Goal: Check status: Check status

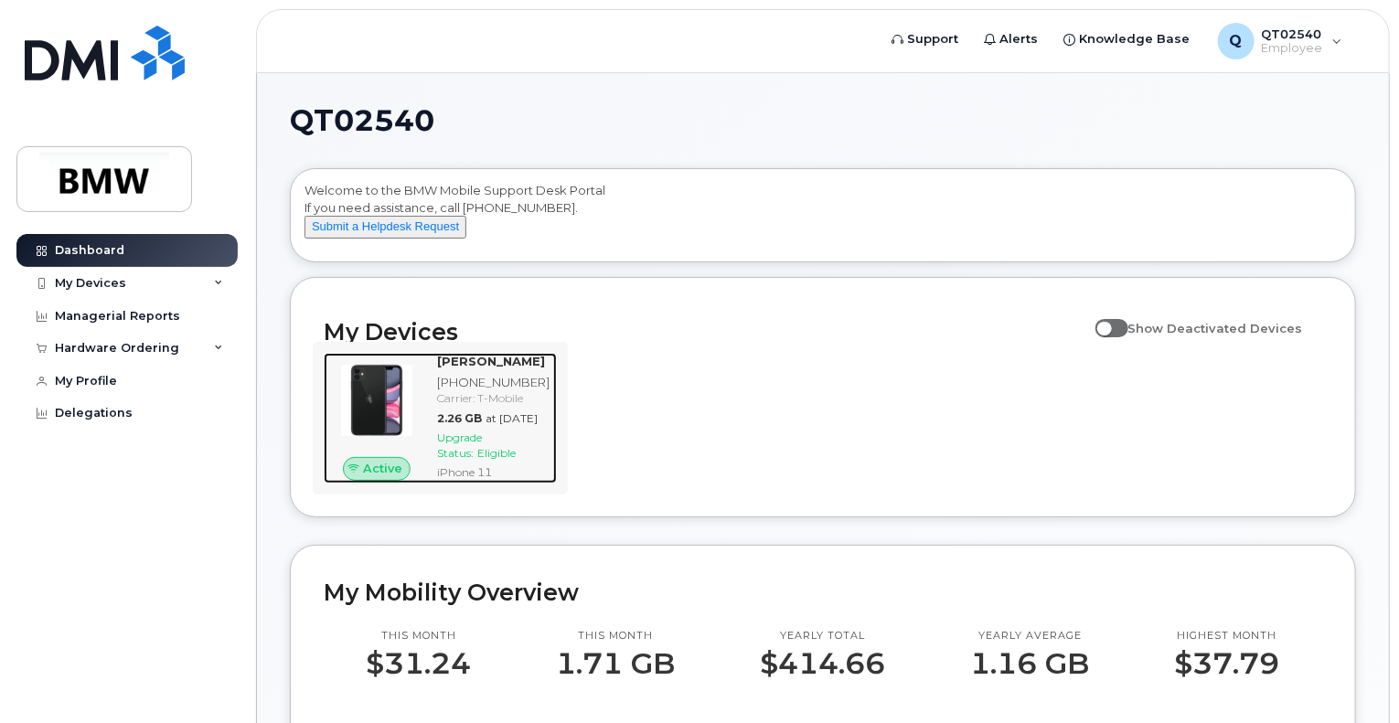
click at [497, 425] on span "at [DATE]" at bounding box center [512, 419] width 52 height 14
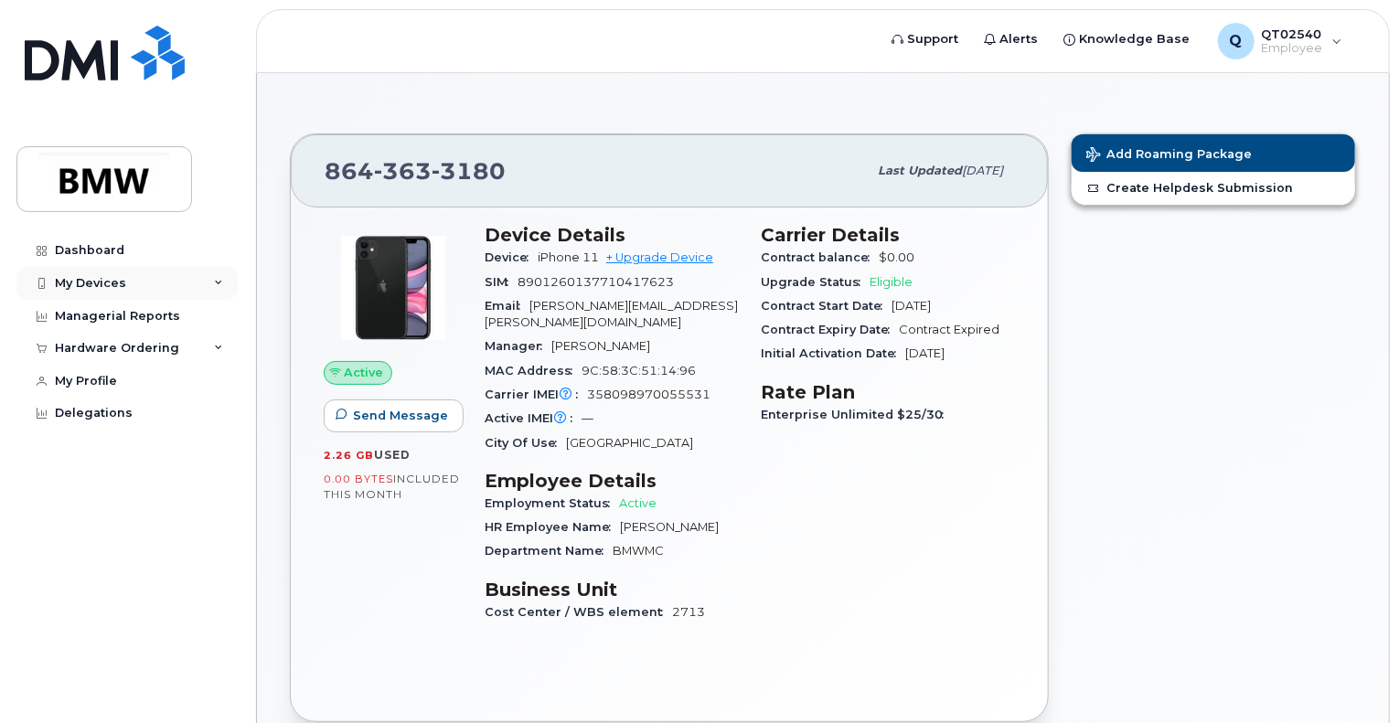
click at [219, 284] on icon at bounding box center [218, 283] width 9 height 9
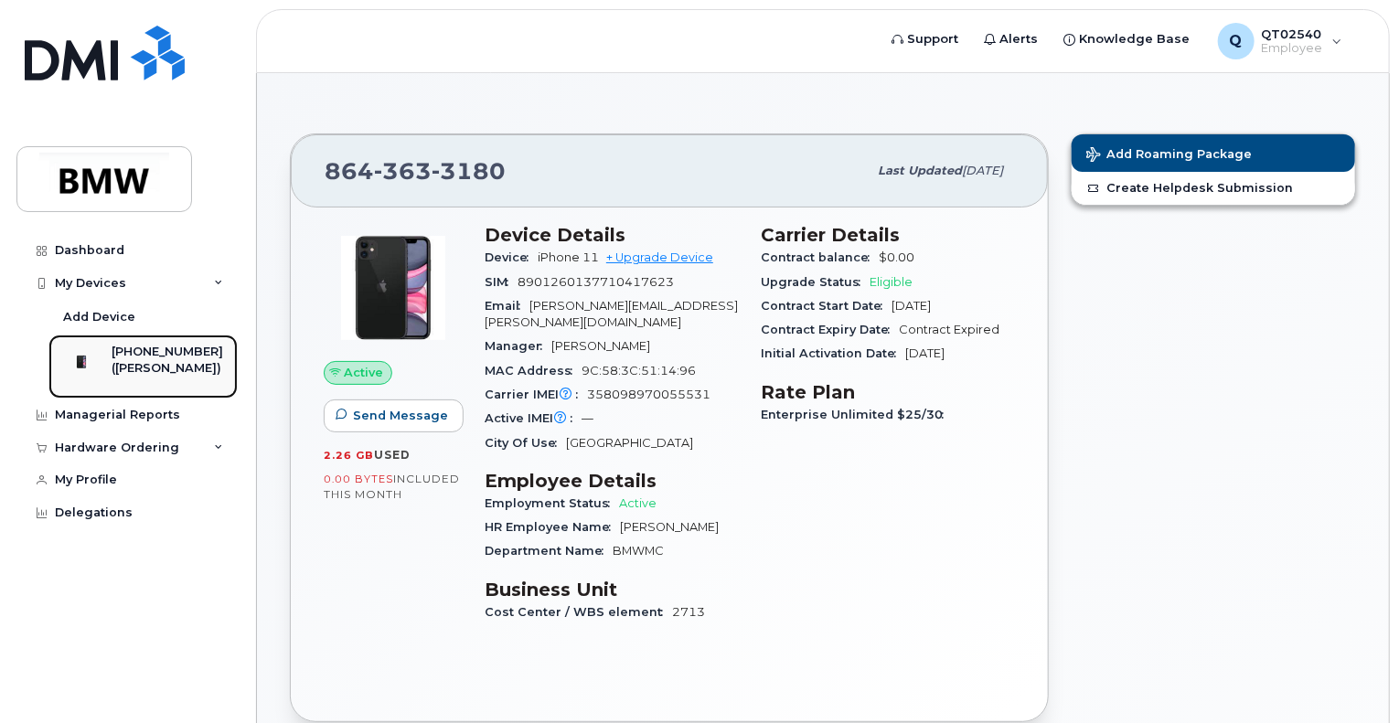
click at [163, 363] on div "([PERSON_NAME])" at bounding box center [168, 368] width 112 height 16
